Goal: Find specific page/section: Find specific page/section

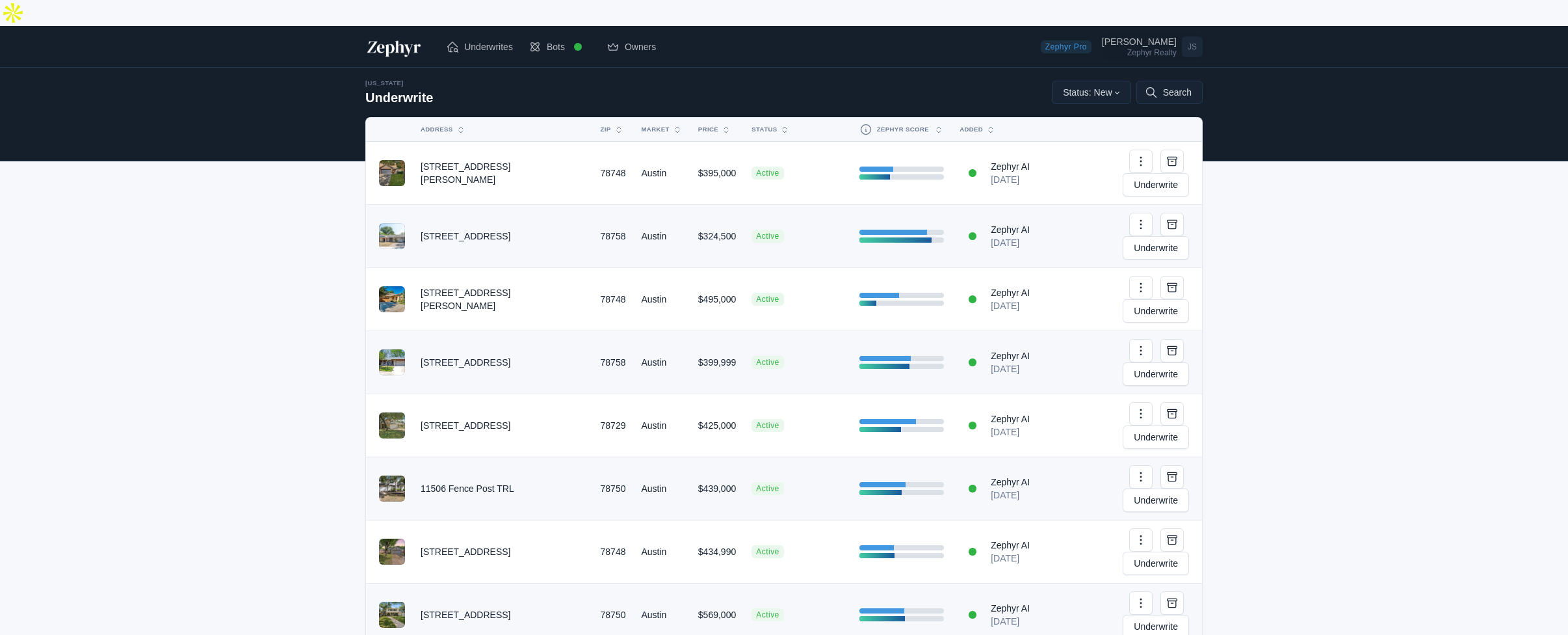
click at [1168, 48] on div "Zephyr Realty" at bounding box center [1139, 52] width 75 height 8
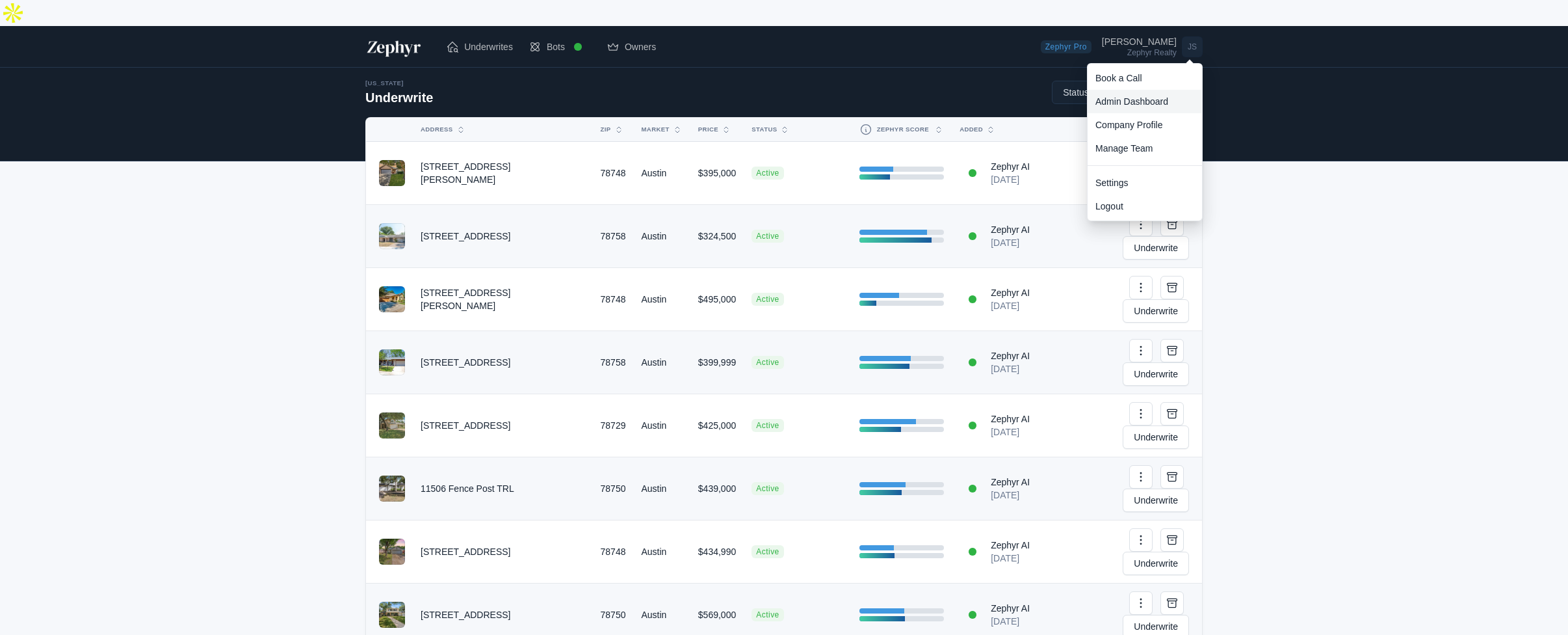
click at [1139, 90] on link "Admin Dashboard" at bounding box center [1145, 101] width 114 height 23
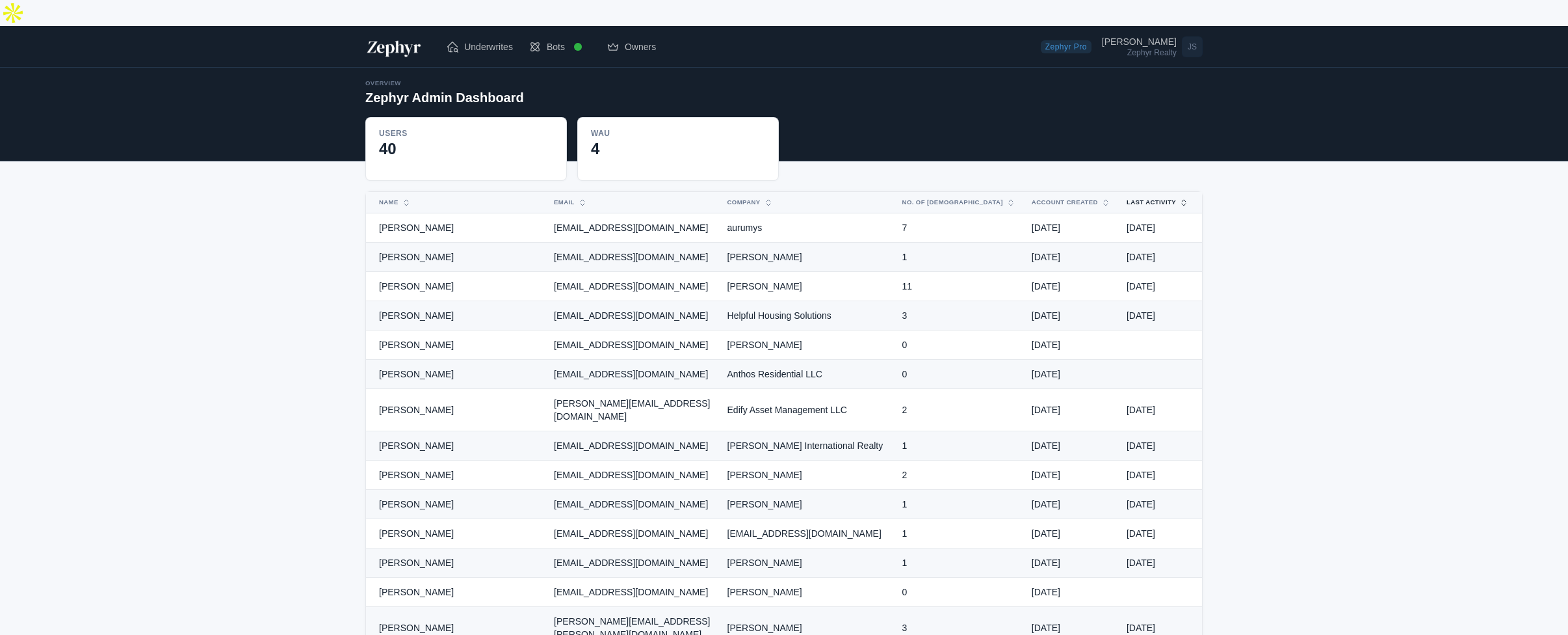
click at [1151, 192] on button "Last Activity" at bounding box center [1150, 202] width 63 height 21
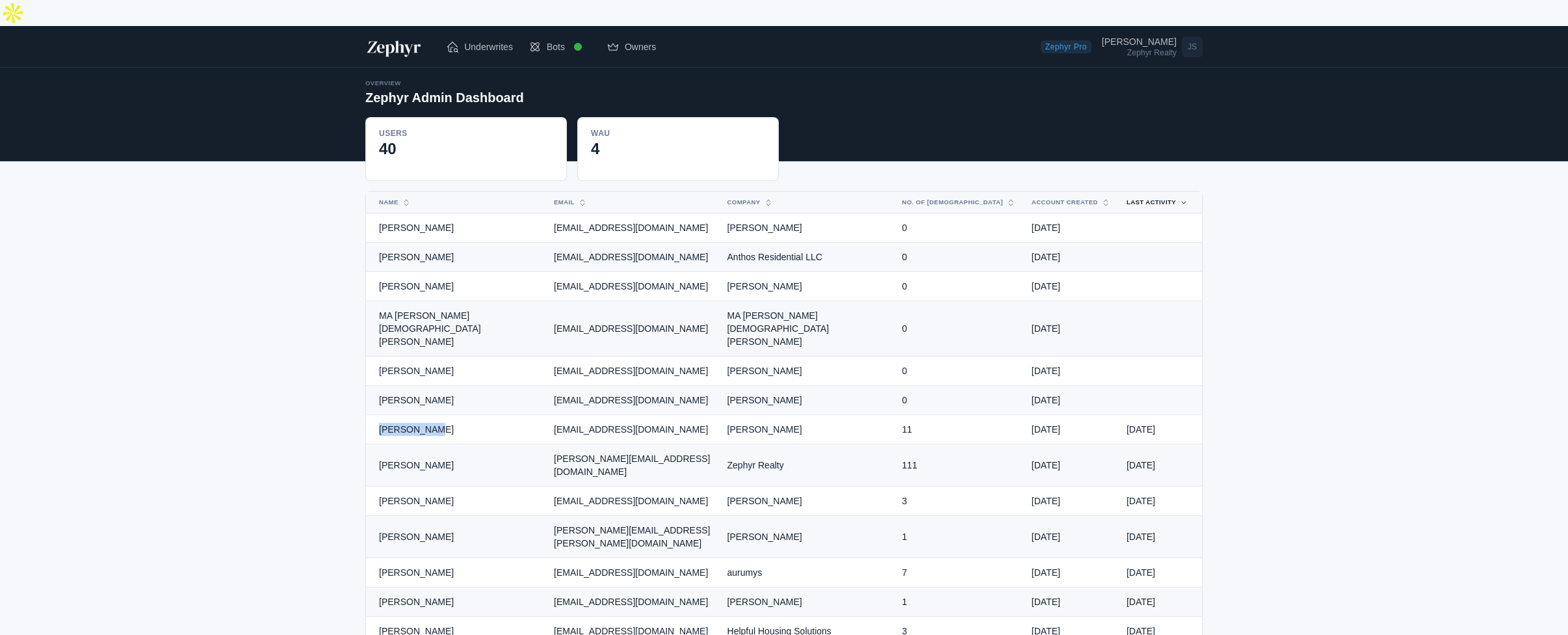
drag, startPoint x: 378, startPoint y: 376, endPoint x: 463, endPoint y: 378, distance: 85.0
click at [463, 415] on td "[PERSON_NAME]" at bounding box center [455, 429] width 180 height 29
click at [497, 415] on td "[PERSON_NAME]" at bounding box center [455, 429] width 180 height 29
drag, startPoint x: 735, startPoint y: 348, endPoint x: 818, endPoint y: 348, distance: 83.0
click at [818, 386] on td "[PERSON_NAME]" at bounding box center [807, 400] width 175 height 29
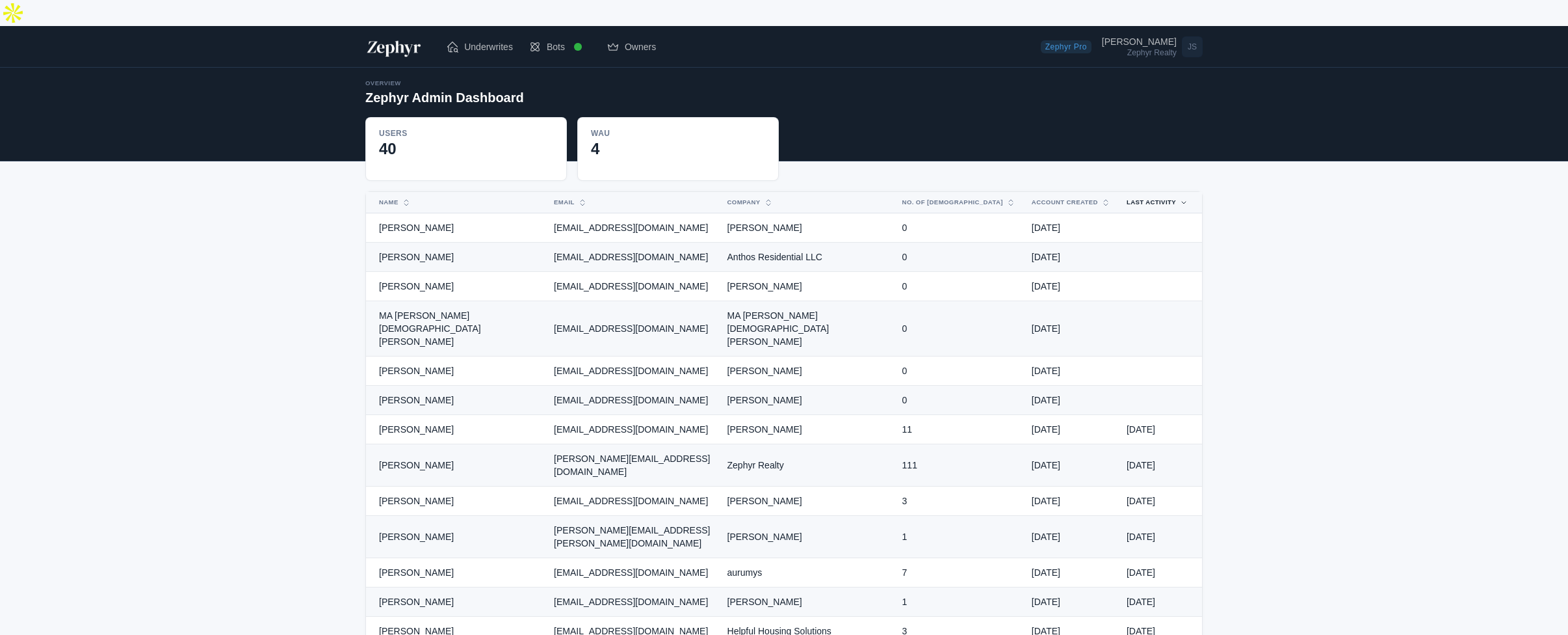
copy td "[PERSON_NAME]"
